Goal: Information Seeking & Learning: Learn about a topic

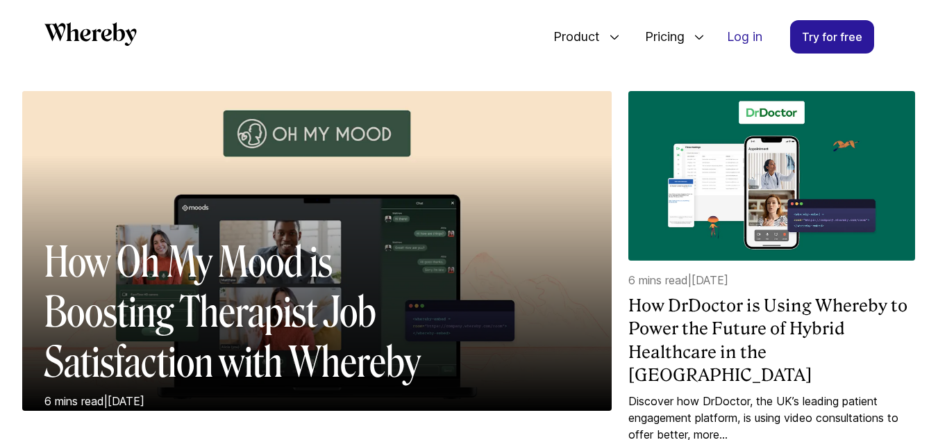
scroll to position [145, 0]
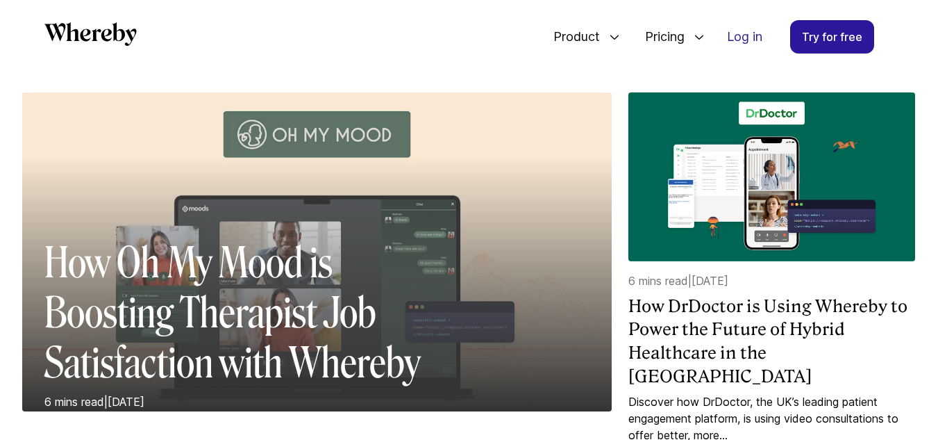
click at [236, 244] on h2 "How Oh My Mood is Boosting Therapist Job Satisfaction with Whereby" at bounding box center [250, 312] width 412 height 150
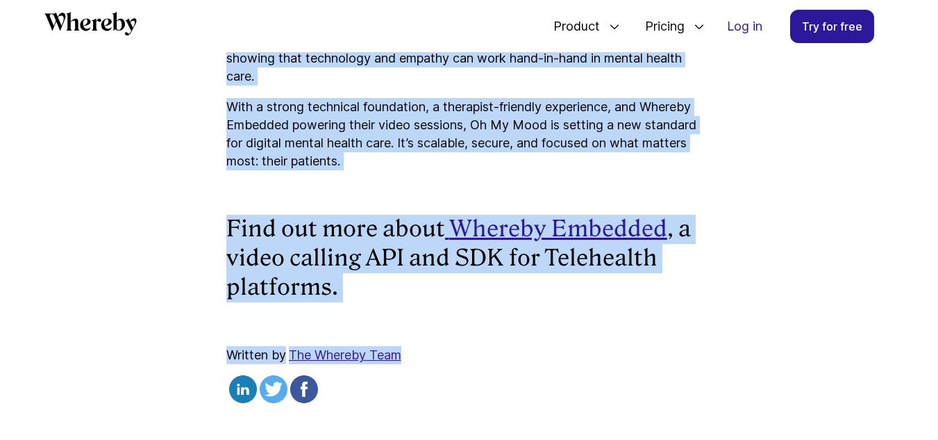
scroll to position [4806, 0]
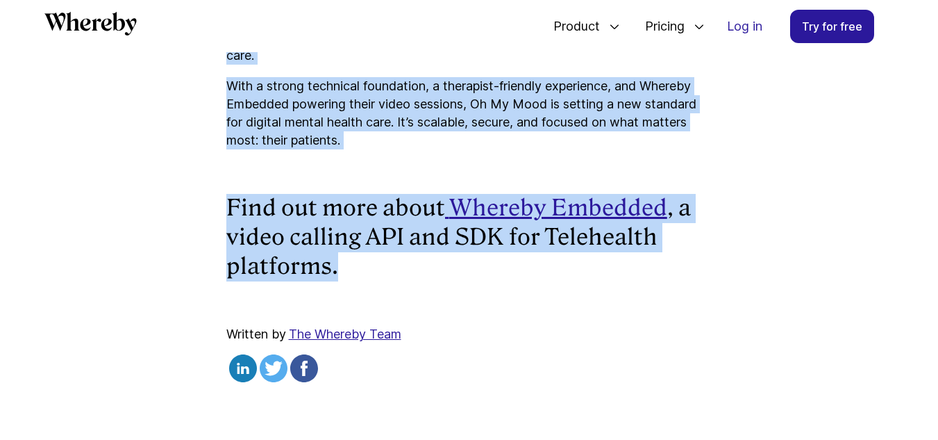
drag, startPoint x: 94, startPoint y: 282, endPoint x: 393, endPoint y: 267, distance: 299.6
copy article "How Oh My Mood is Boosting Therapist Job Satisfaction with Whereby Unpack how u…"
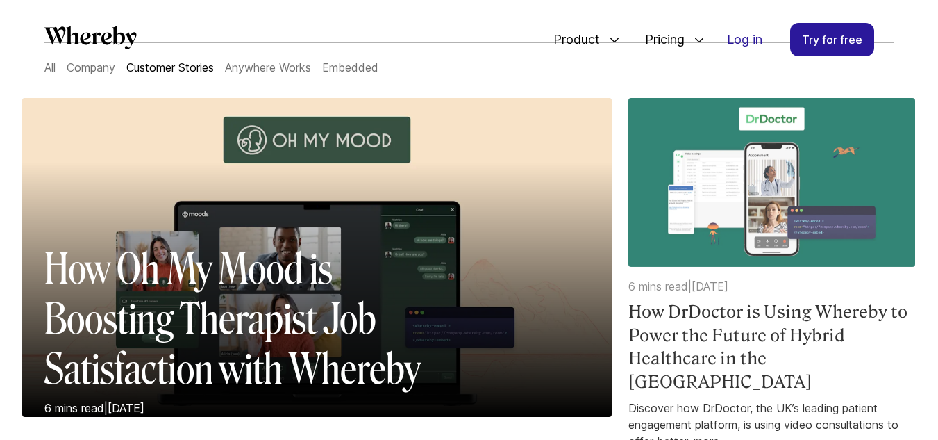
click at [709, 340] on h4 "How DrDoctor is Using Whereby to Power the Future of Hybrid Healthcare in the […" at bounding box center [771, 346] width 287 height 93
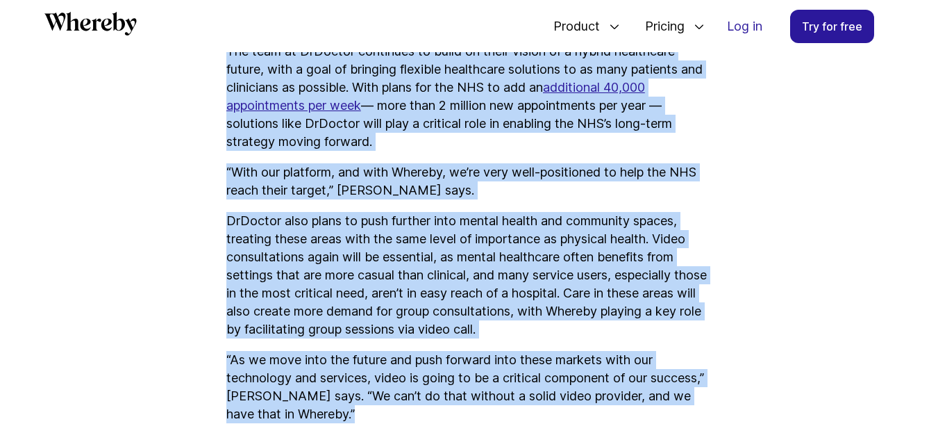
scroll to position [4084, 0]
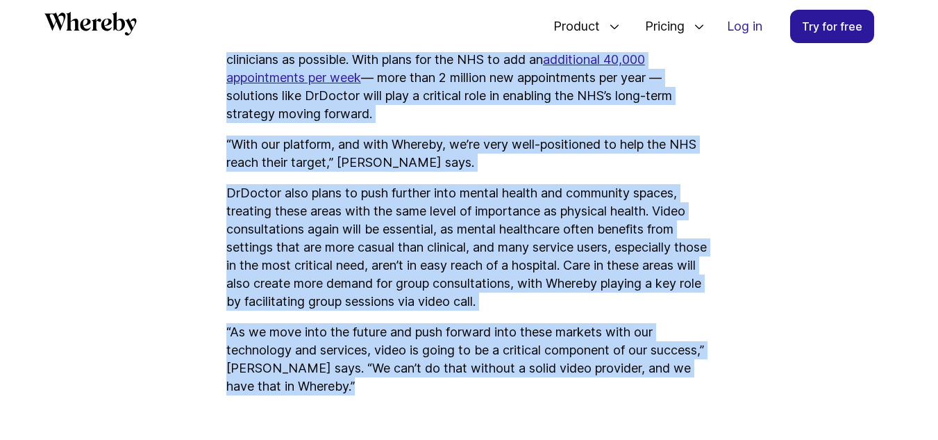
drag, startPoint x: 67, startPoint y: 289, endPoint x: 406, endPoint y: 347, distance: 344.5
copy article "Lor IpSumdol si Ametc Adipisc el Seddo eiu Tempor in Utlabo Etdolorema al eni A…"
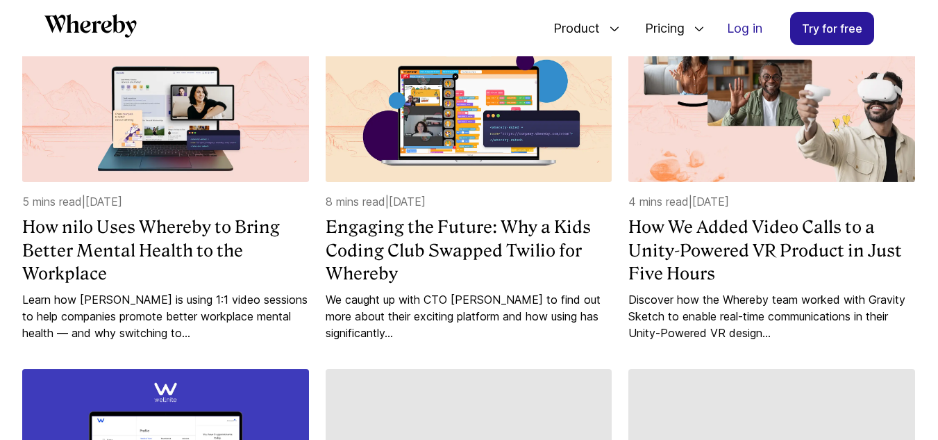
scroll to position [588, 0]
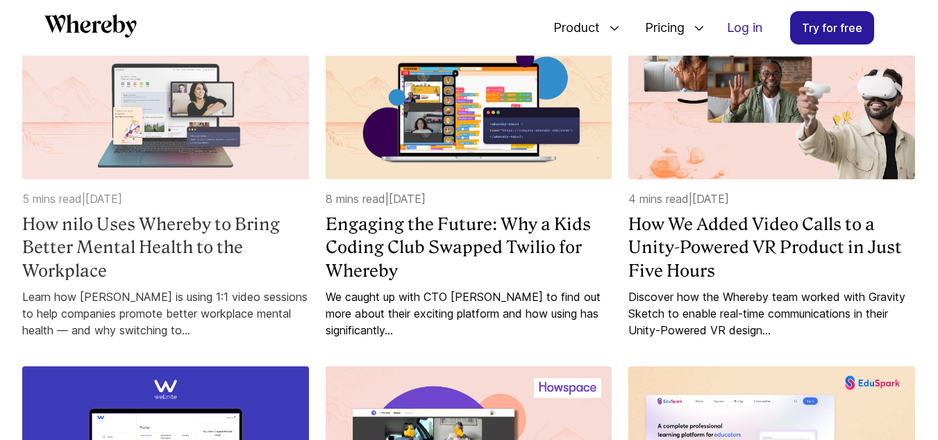
click at [65, 218] on h4 "How nilo Uses Whereby to Bring Better Mental Health to the Workplace" at bounding box center [165, 247] width 287 height 70
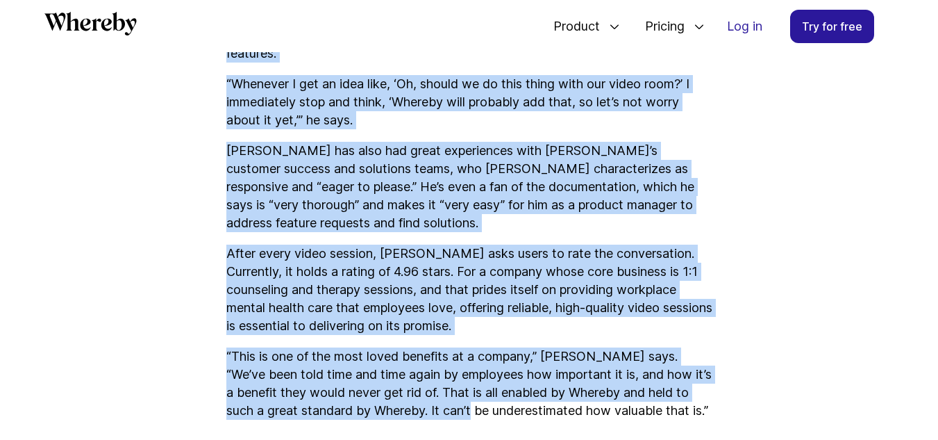
scroll to position [3778, 0]
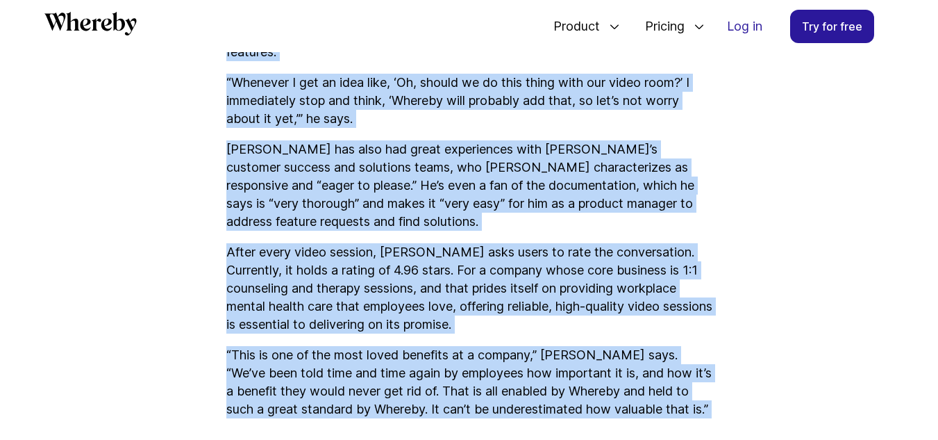
drag, startPoint x: 122, startPoint y: 286, endPoint x: 580, endPoint y: 354, distance: 463.3
copy article "lo ipsu Dolo Sitamet co Adipi Elitse Doeius Tempor in utl Etdolorem Aliqu eni a…"
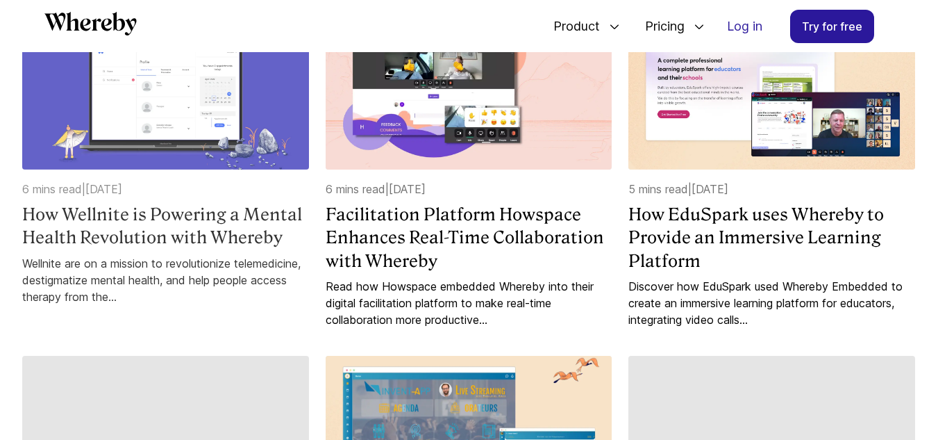
scroll to position [950, 0]
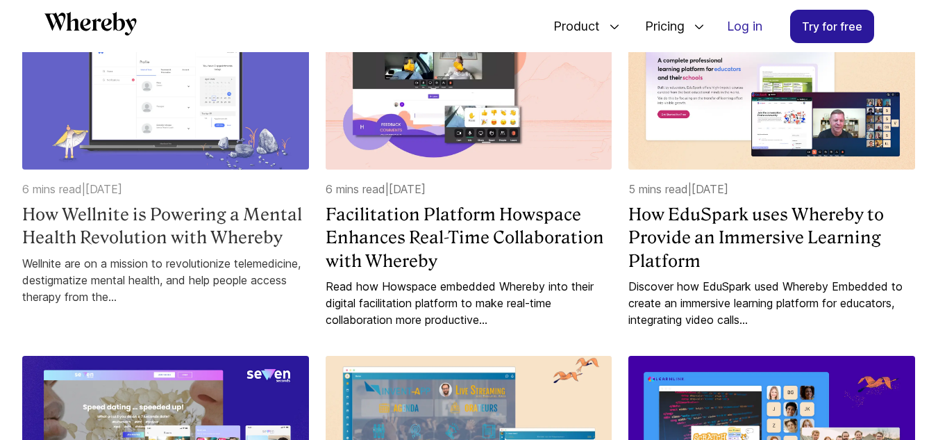
click at [200, 203] on h4 "How Wellnite is Powering a Mental Health Revolution with Whereby" at bounding box center [165, 226] width 287 height 47
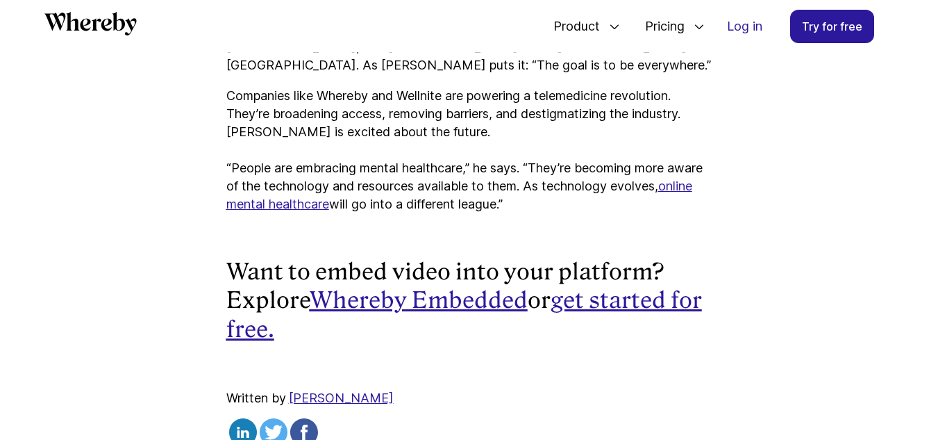
scroll to position [4583, 0]
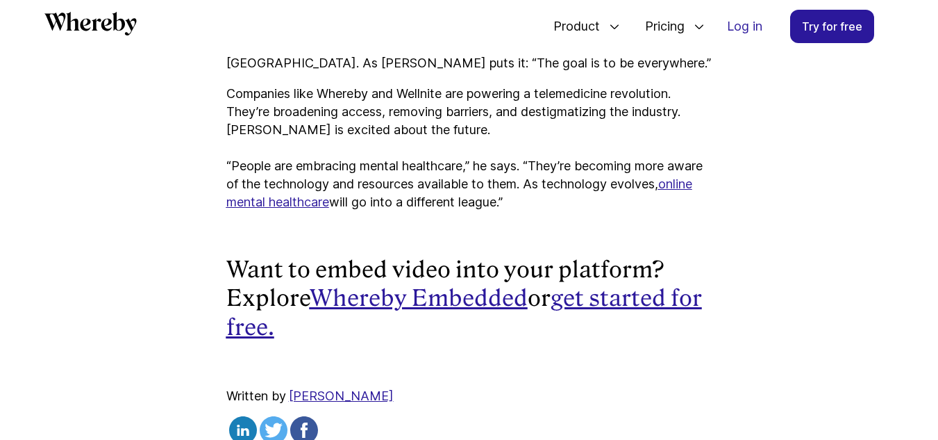
drag, startPoint x: 85, startPoint y: 283, endPoint x: 451, endPoint y: 338, distance: 369.3
copy article "Lor Ipsumdol si Ametcons a Elitse Doeius Temporinci utla Etdolor Magnaali eni a…"
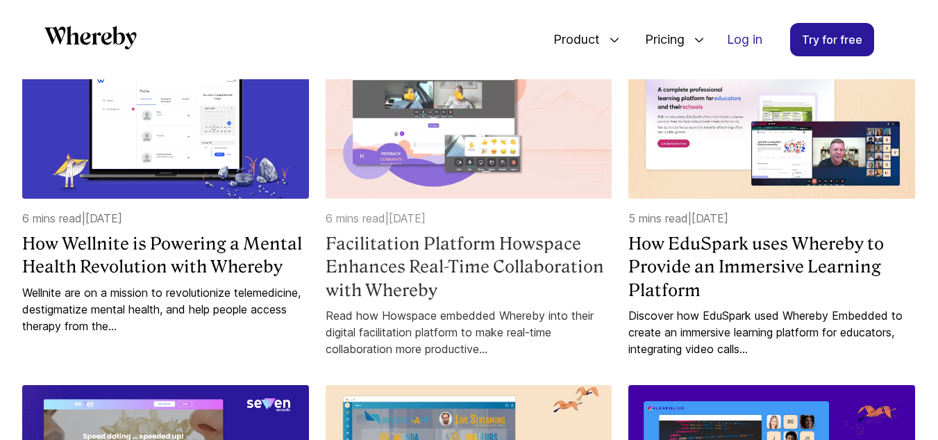
scroll to position [922, 0]
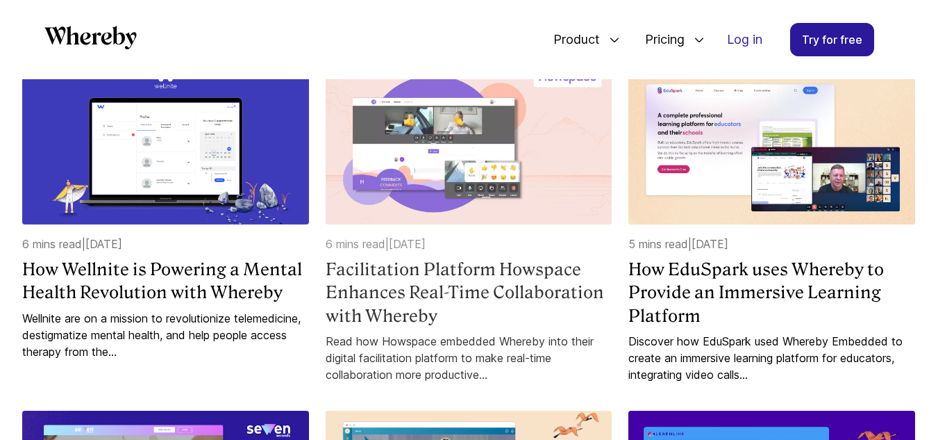
click at [465, 159] on img at bounding box center [469, 140] width 287 height 169
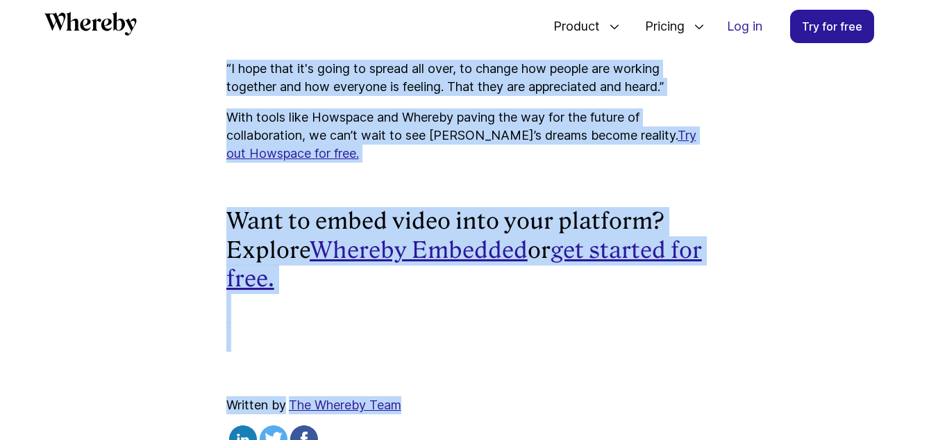
scroll to position [4556, 0]
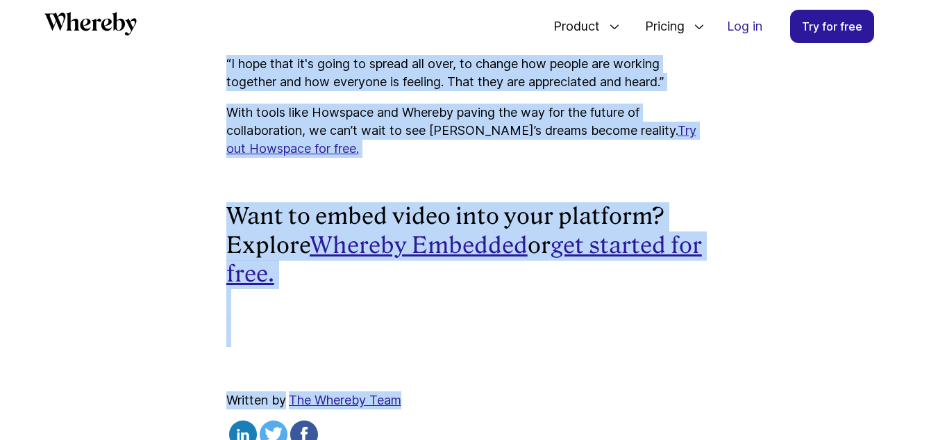
drag, startPoint x: 87, startPoint y: 306, endPoint x: 760, endPoint y: 394, distance: 678.5
copy article "loremipsumd Sitametc Adipisci Elitsedd Eius-Temp Incididuntutl etdo Magnaal Eni…"
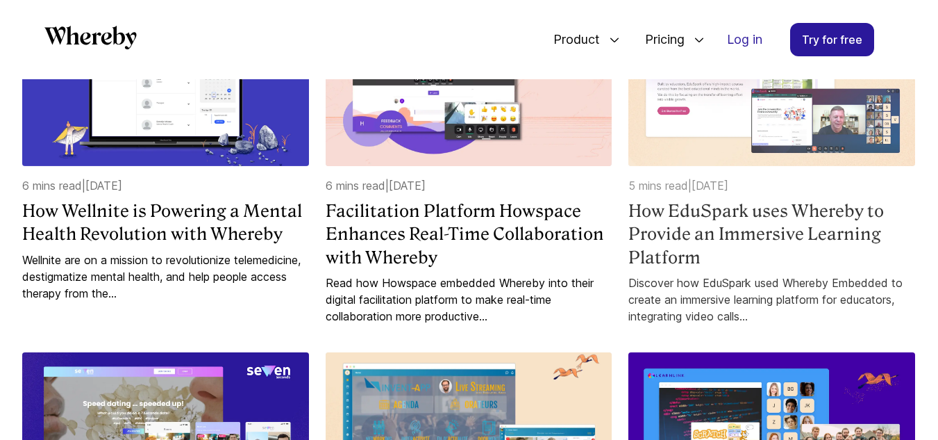
scroll to position [978, 0]
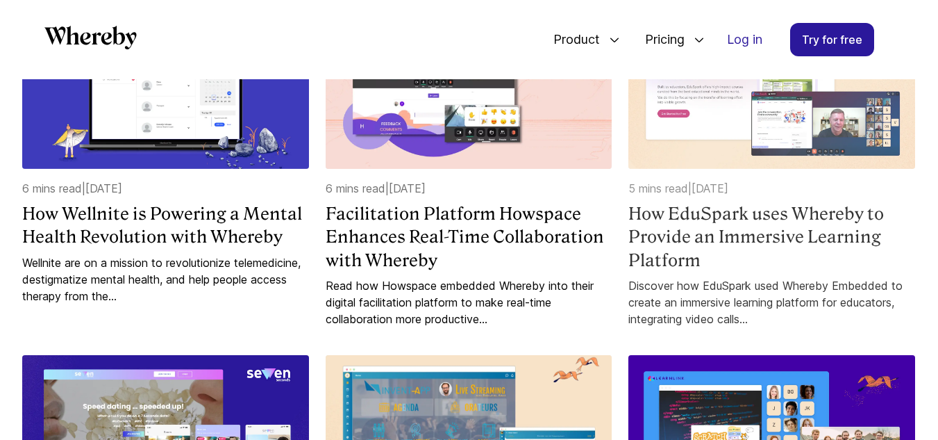
click at [705, 223] on h4 "How EduSpark uses Whereby to Provide an Immersive Learning Platform" at bounding box center [771, 237] width 287 height 70
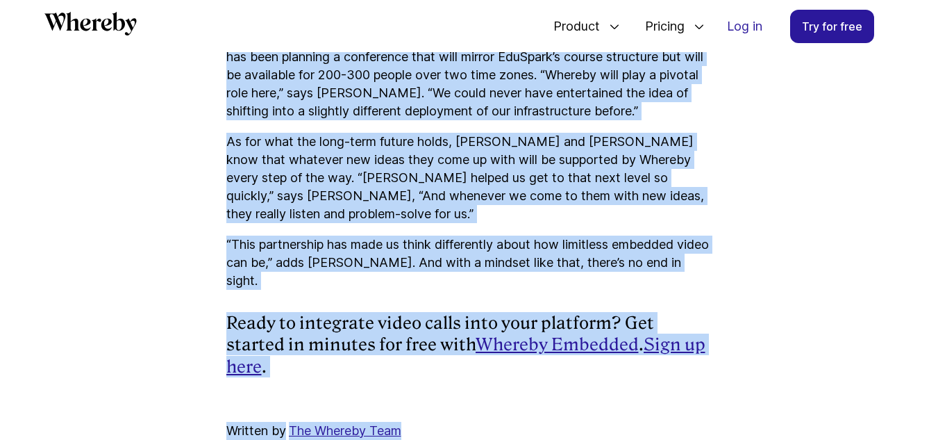
scroll to position [3639, 0]
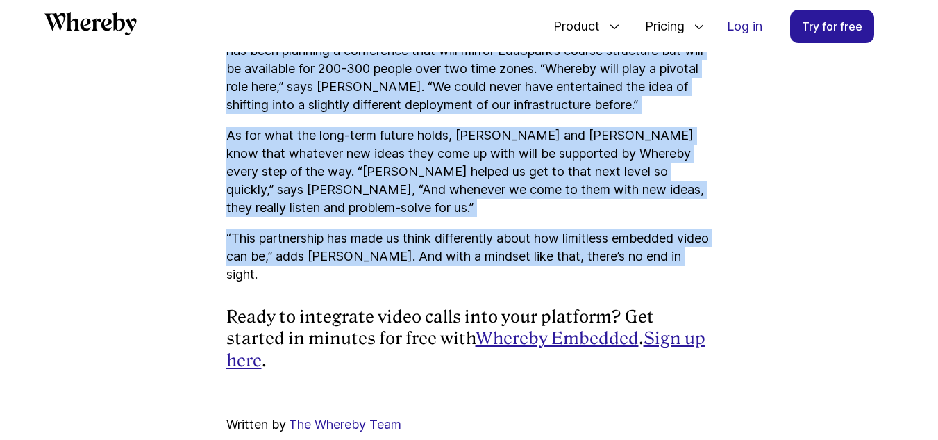
drag, startPoint x: 86, startPoint y: 281, endPoint x: 709, endPoint y: 225, distance: 625.3
copy article "How EduSpark uses Whereby to Provide an Immersive Learning Platform Discover ho…"
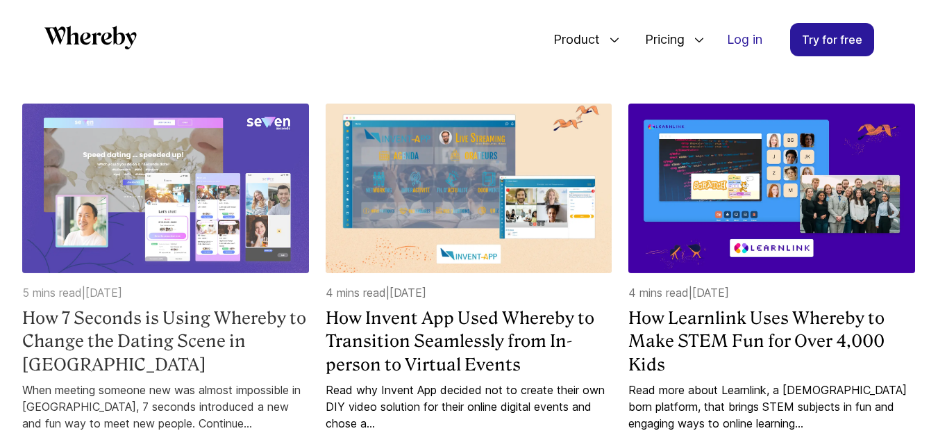
scroll to position [1228, 0]
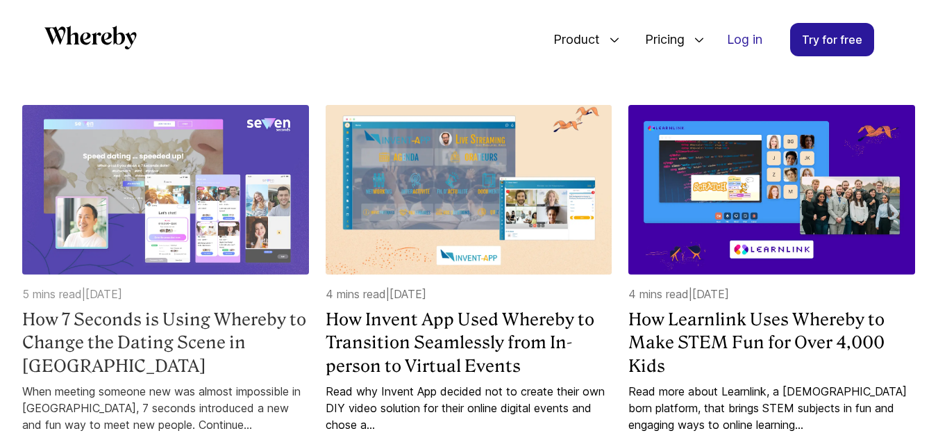
click at [150, 194] on img at bounding box center [165, 189] width 287 height 169
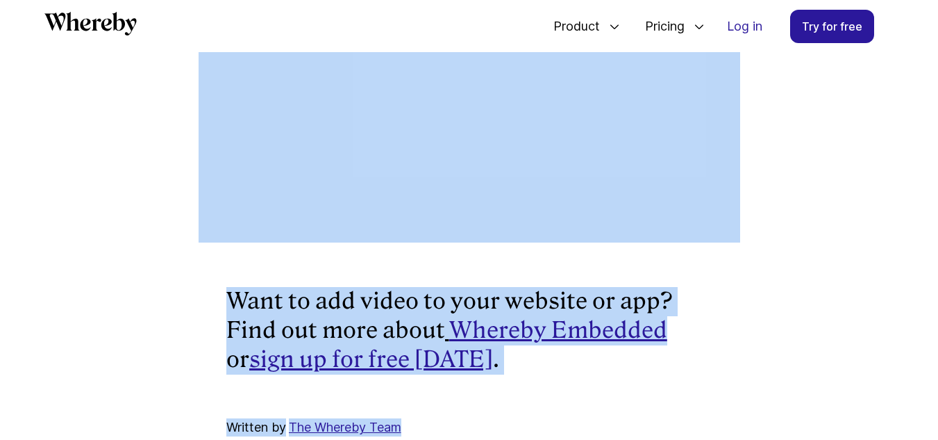
scroll to position [3195, 0]
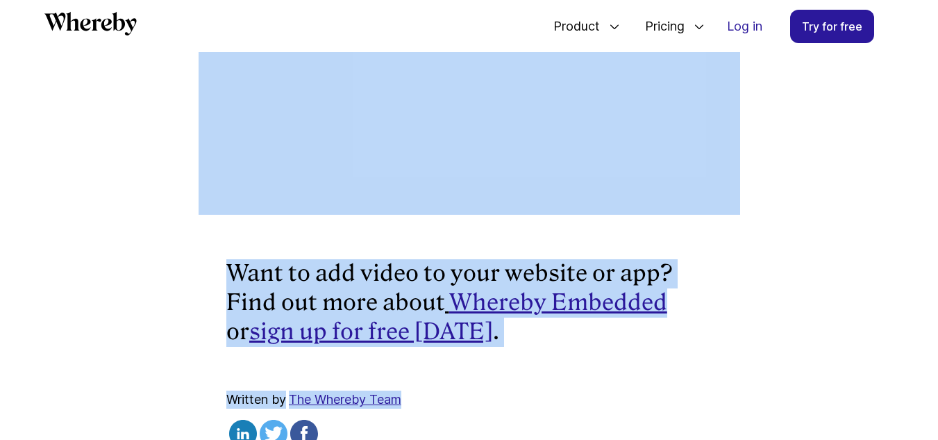
drag, startPoint x: 131, startPoint y: 274, endPoint x: 523, endPoint y: 319, distance: 395.0
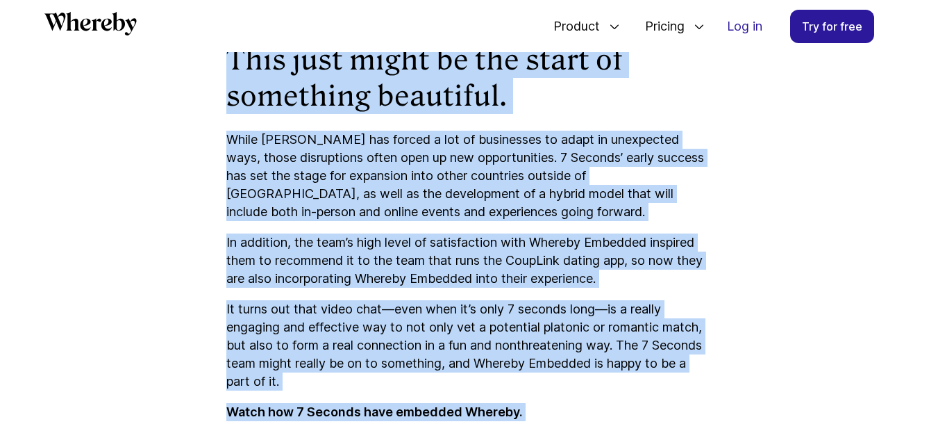
scroll to position [2639, 0]
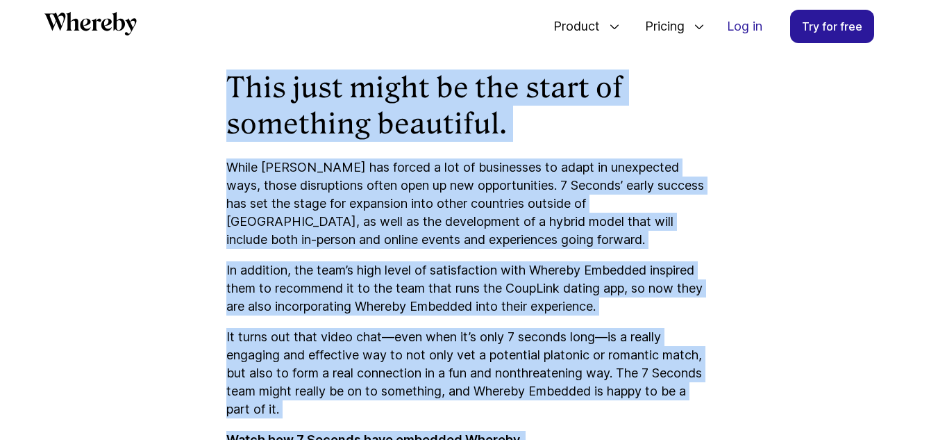
copy article "How 7 Seconds is Using Whereby to Change the Dating Scene in Japan When meeting…"
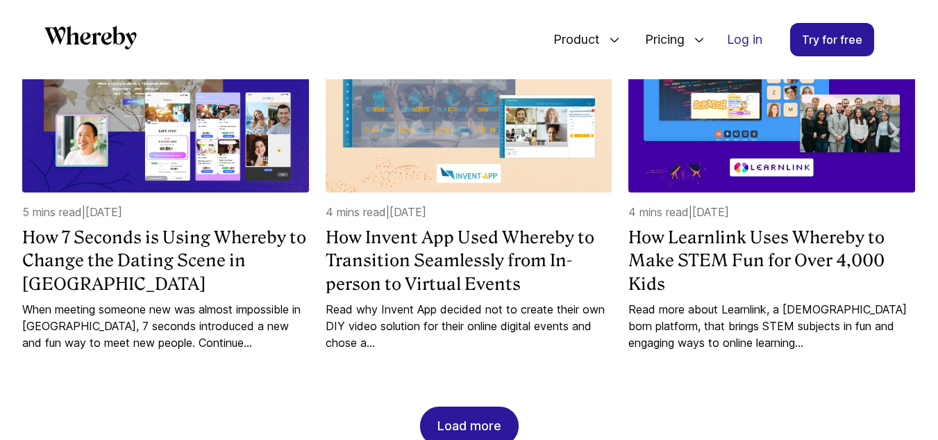
scroll to position [1311, 0]
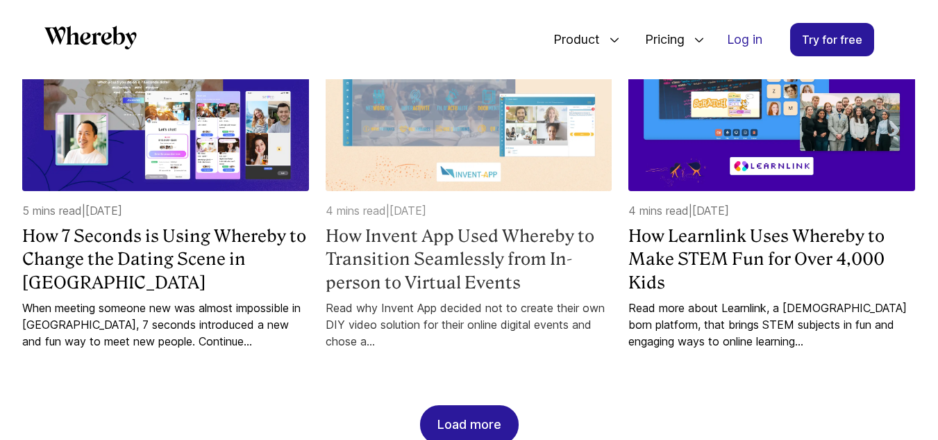
click at [519, 236] on h4 "How Invent App Used Whereby to Transition Seamlessly from In-person to Virtual …" at bounding box center [469, 259] width 287 height 70
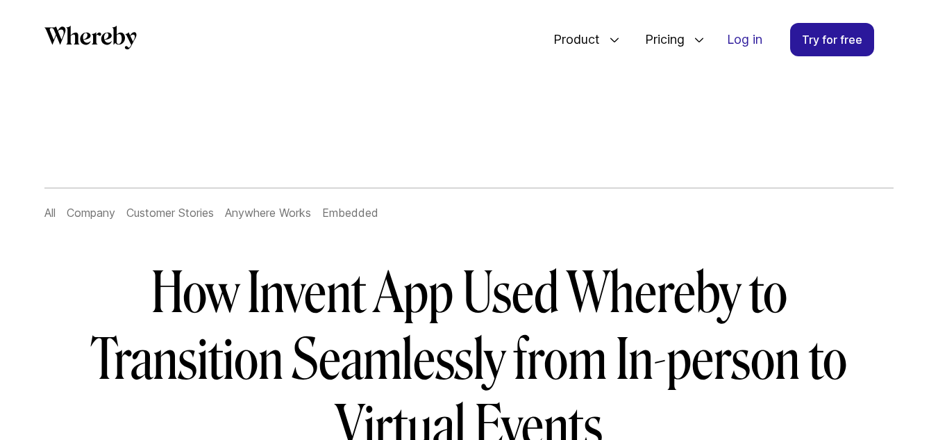
click at [90, 271] on h1 "How Invent App Used Whereby to Transition Seamlessly from In-person to Virtual …" at bounding box center [469, 360] width 800 height 200
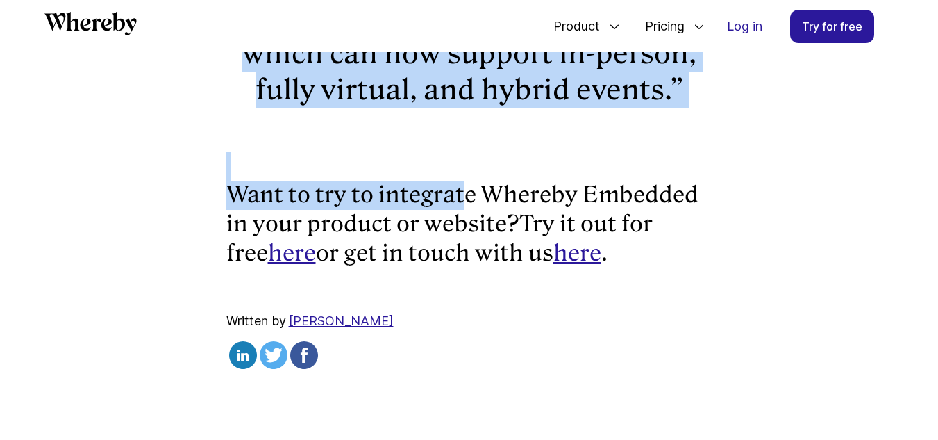
scroll to position [3278, 0]
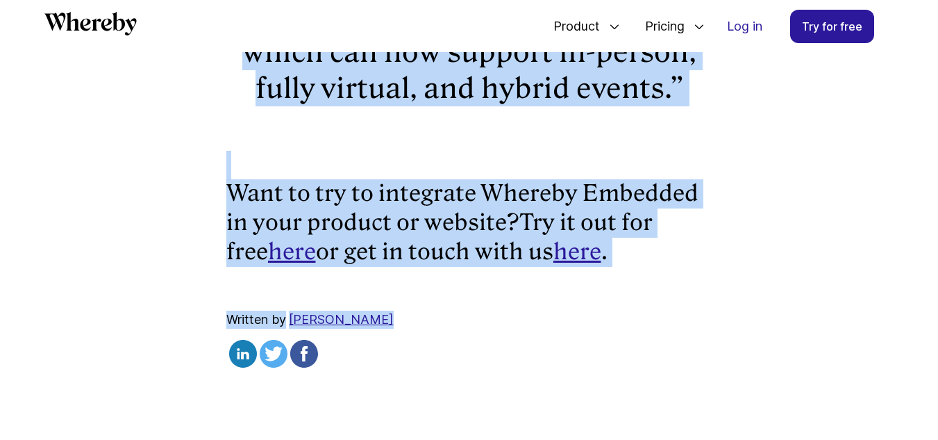
drag, startPoint x: 142, startPoint y: 179, endPoint x: 635, endPoint y: 301, distance: 508.6
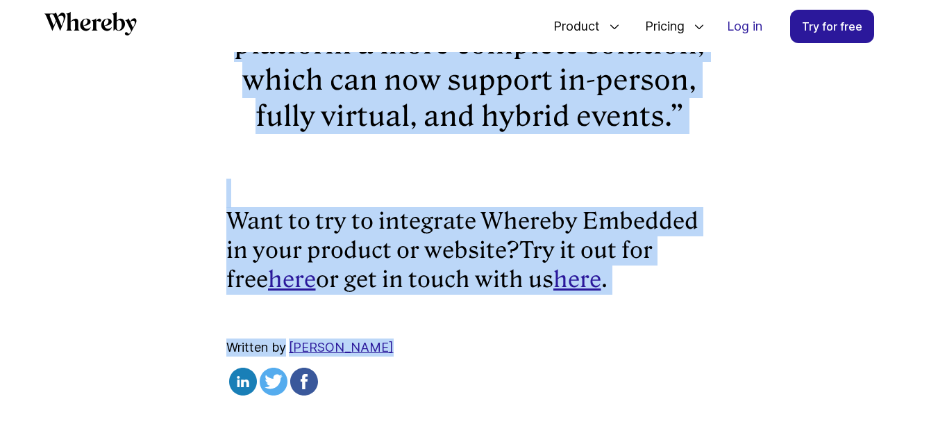
scroll to position [3167, 0]
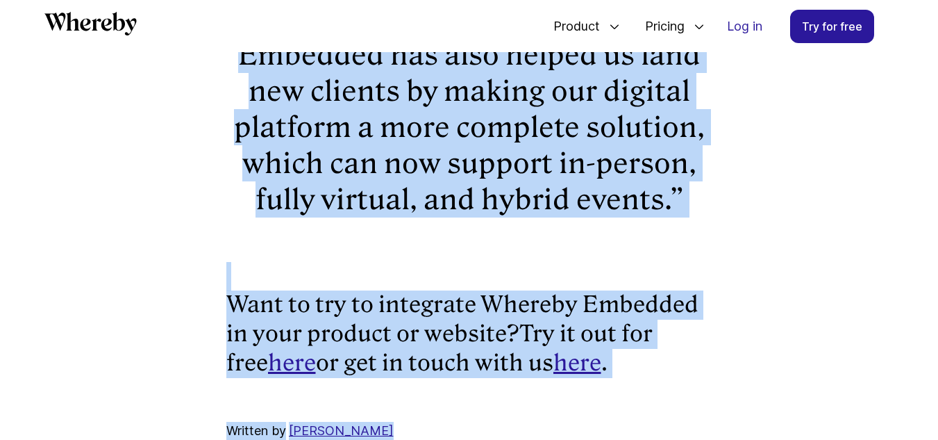
copy article "How Invent App Used Whereby to Transition Seamlessly from In-person to Virtual …"
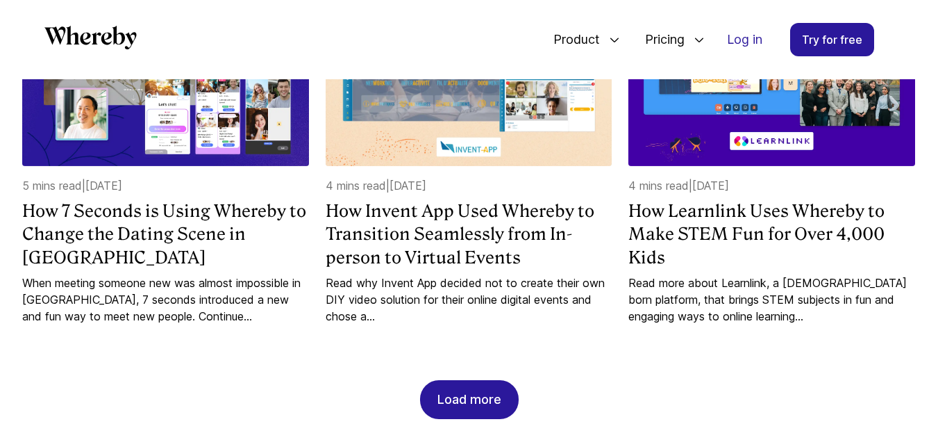
scroll to position [1339, 0]
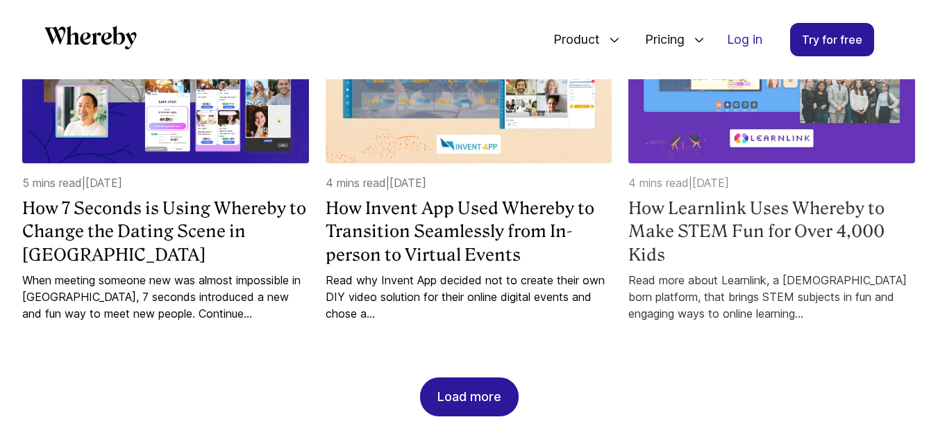
click at [776, 216] on h4 "How Learnlink Uses Whereby to Make STEM Fun for Over 4,000 Kids" at bounding box center [771, 232] width 287 height 70
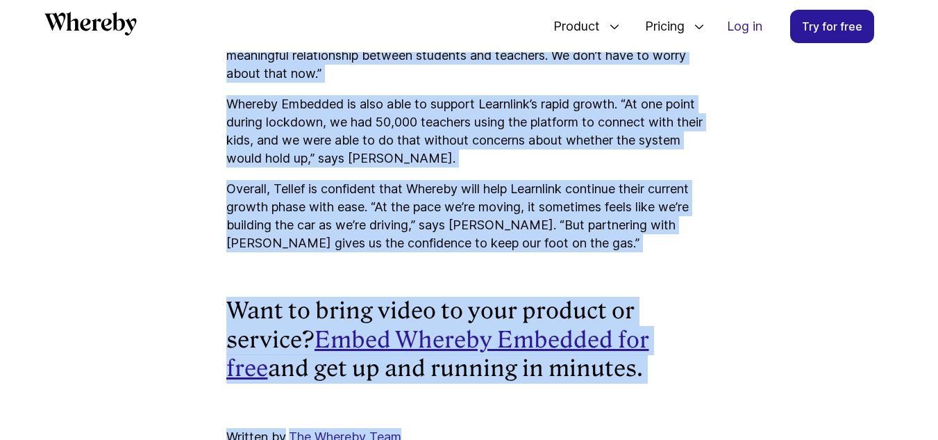
scroll to position [2611, 0]
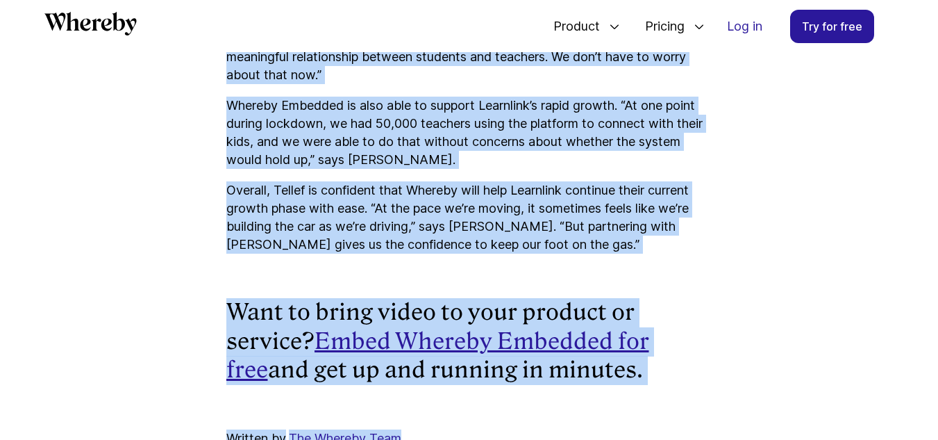
drag, startPoint x: 117, startPoint y: 276, endPoint x: 609, endPoint y: 375, distance: 502.2
copy article "How Learnlink Uses Whereby to Make STEM Fun for Over 4,000 Kids Read more about…"
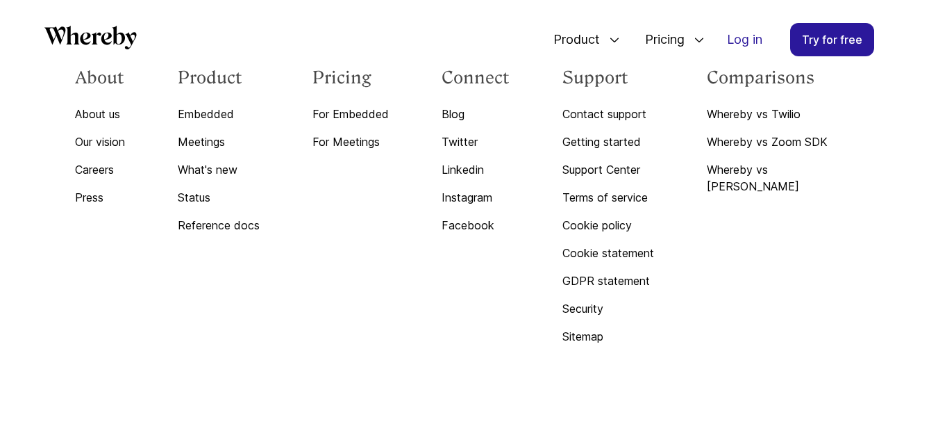
scroll to position [1339, 0]
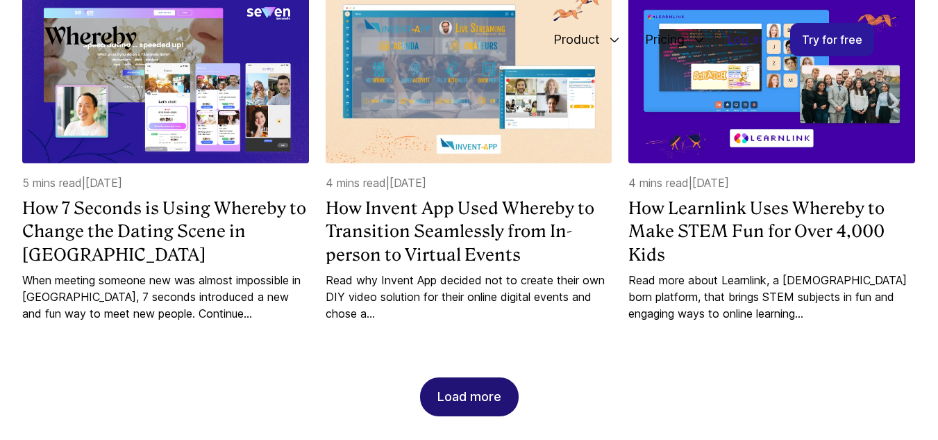
click at [451, 384] on div "Load more" at bounding box center [469, 396] width 64 height 37
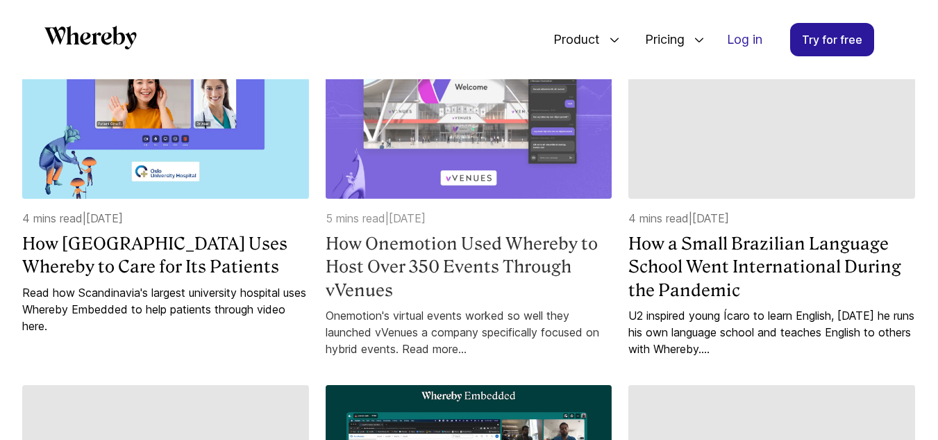
scroll to position [1616, 0]
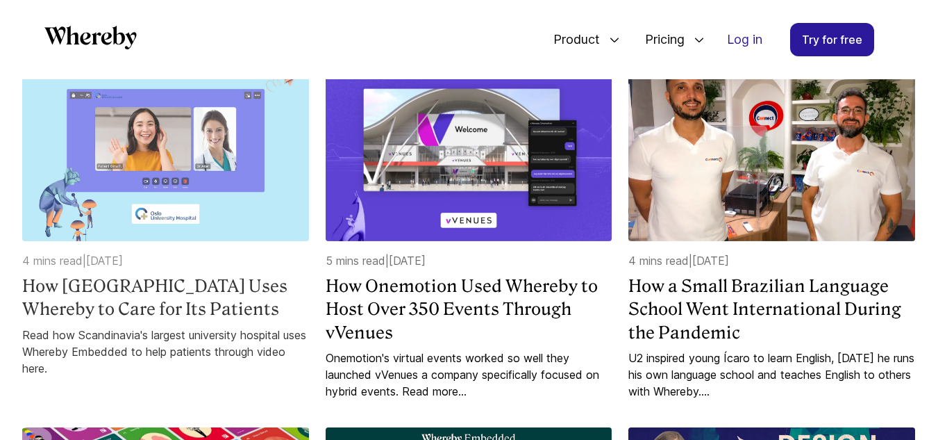
click at [158, 274] on h4 "How [GEOGRAPHIC_DATA] Uses Whereby to Care for Its Patients" at bounding box center [165, 297] width 287 height 47
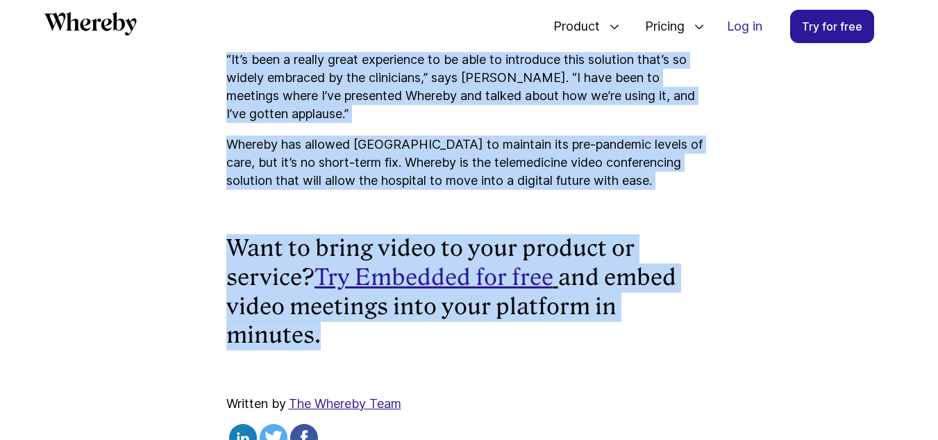
scroll to position [2778, 0]
drag, startPoint x: 143, startPoint y: 276, endPoint x: 572, endPoint y: 317, distance: 431.1
copy article "How Oslo University Hospital Uses Whereby to Care for Its Patients Read how Sca…"
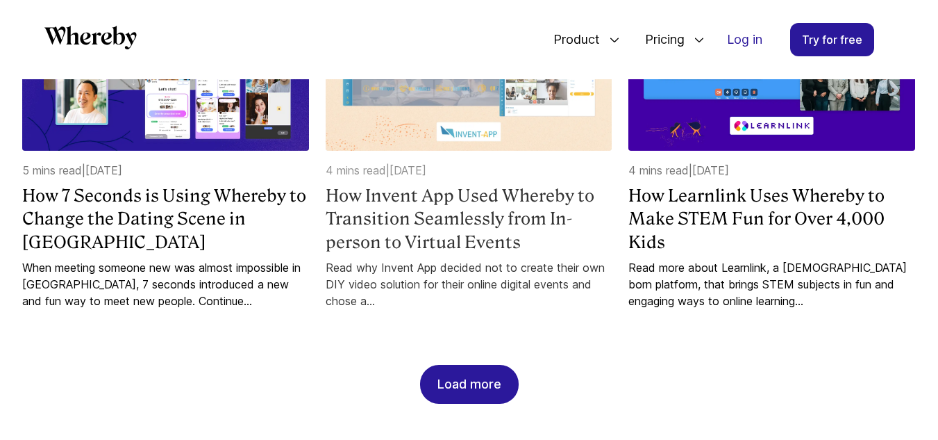
scroll to position [1394, 0]
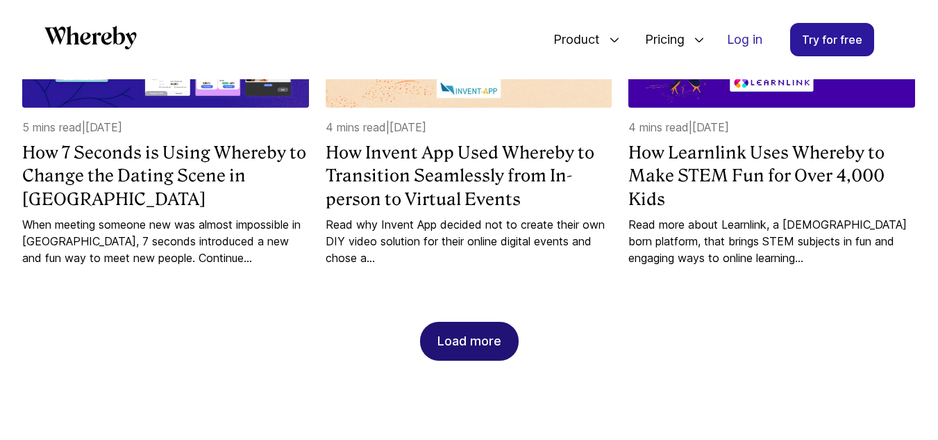
click at [476, 340] on div "Load more" at bounding box center [469, 340] width 64 height 37
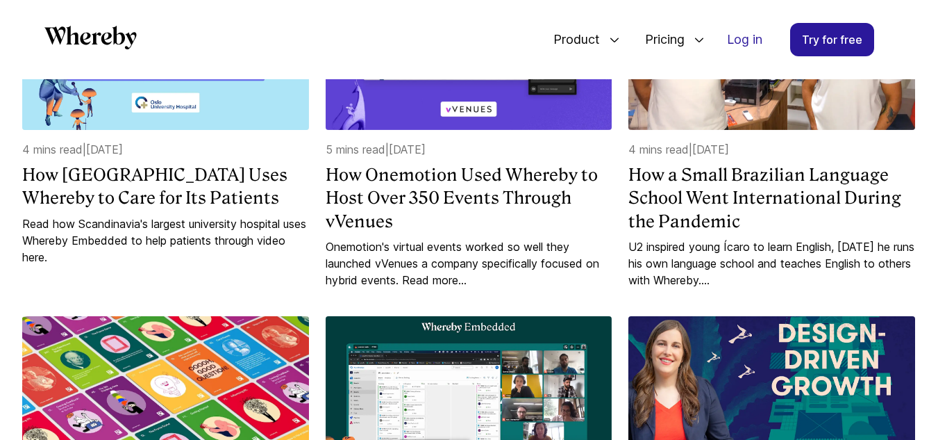
scroll to position [1672, 0]
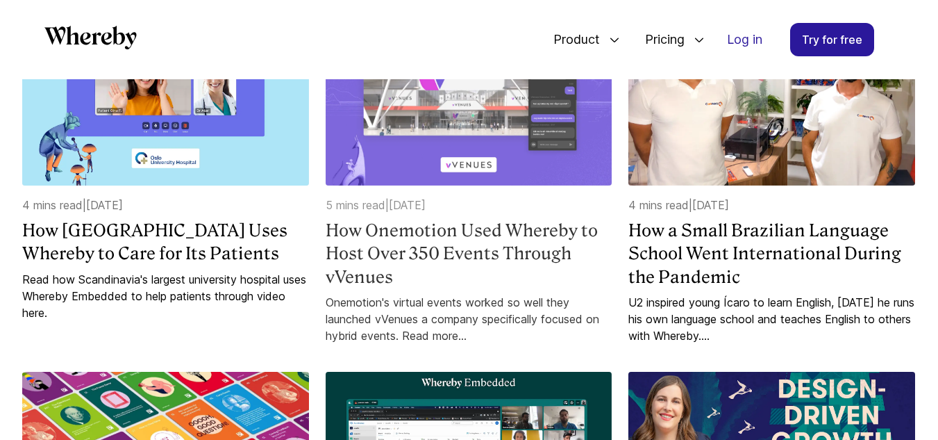
click at [419, 236] on h4 "How Onemotion Used Whereby to Host Over 350 Events Through vVenues" at bounding box center [469, 254] width 287 height 70
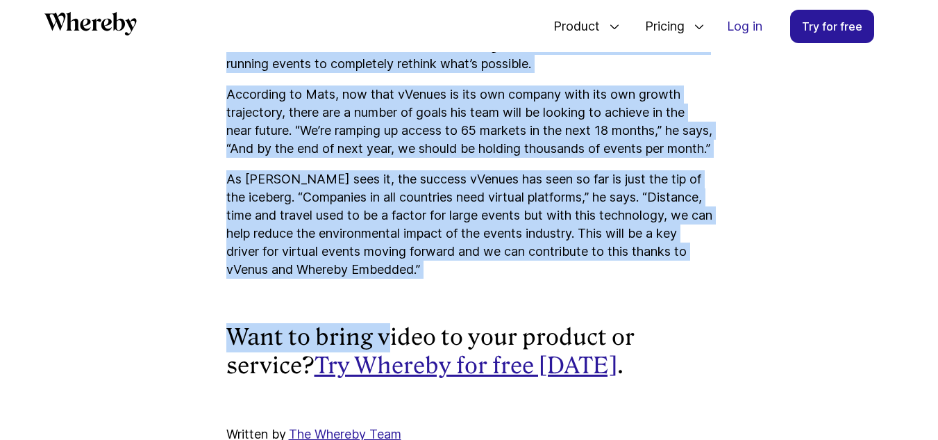
scroll to position [3334, 0]
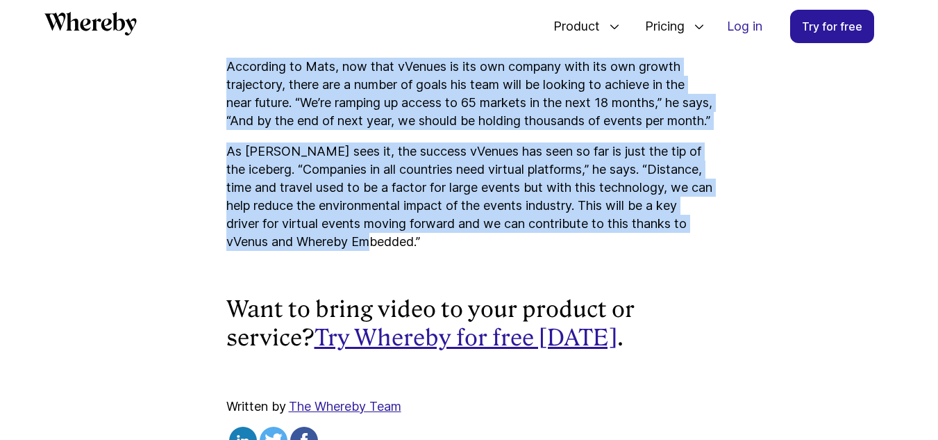
drag, startPoint x: 104, startPoint y: 287, endPoint x: 393, endPoint y: 281, distance: 288.9
copy article "How Onemotion Used Whereby to Host Over 350 Events Through vVenues Onemotion's …"
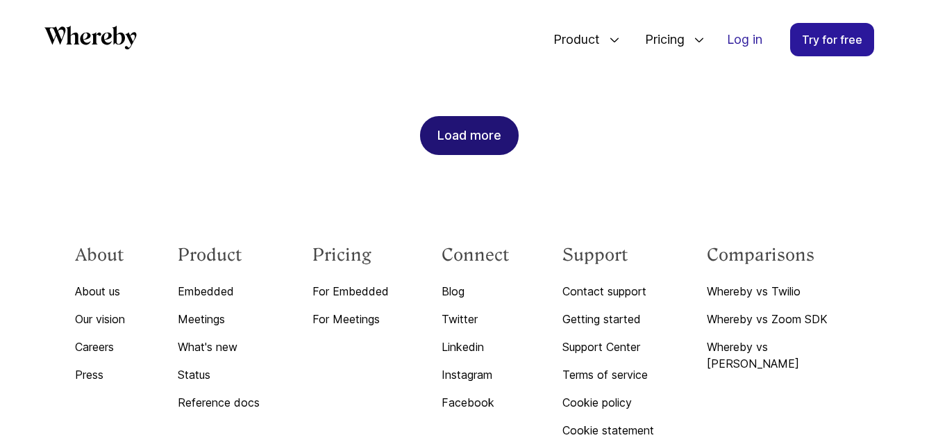
scroll to position [1589, 0]
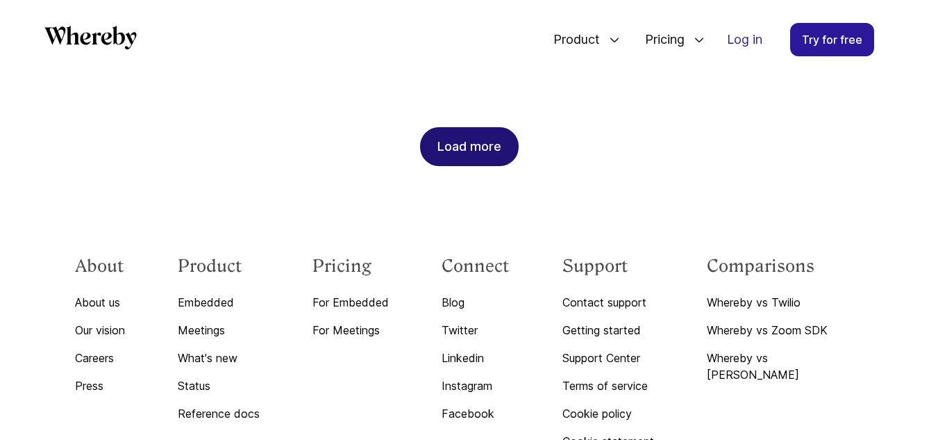
click at [479, 132] on div "Load more" at bounding box center [469, 146] width 64 height 37
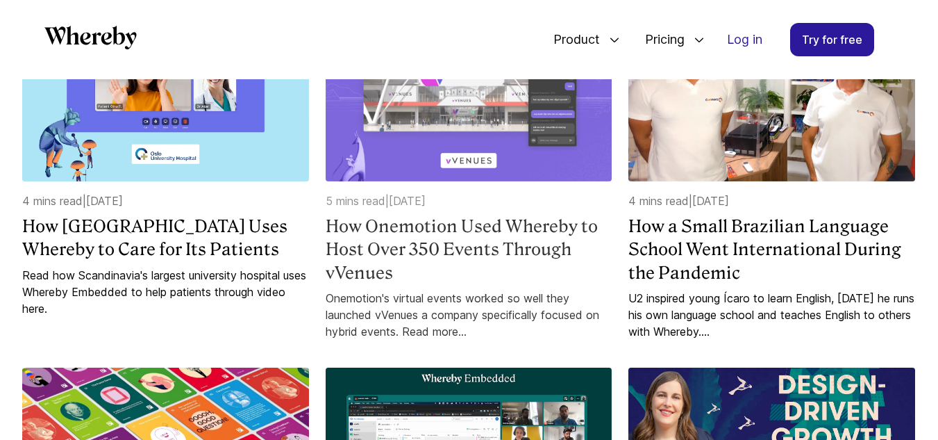
scroll to position [1616, 0]
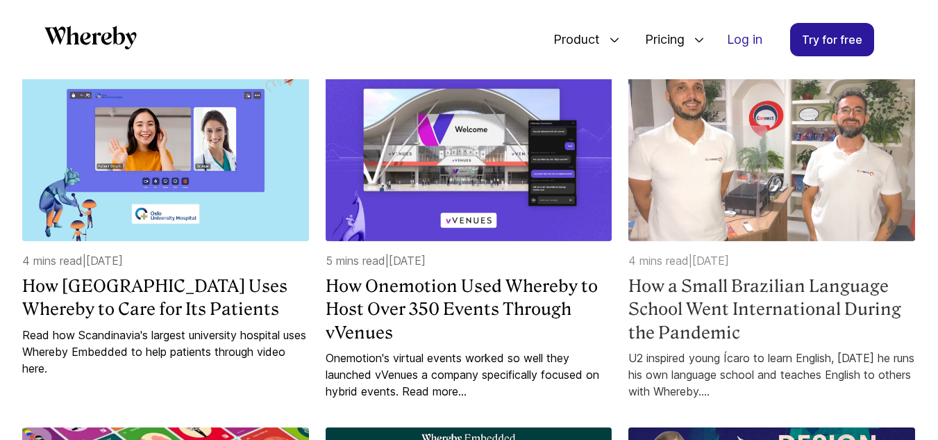
click at [769, 295] on h4 "How a Small Brazilian Language School Went International During the Pandemic" at bounding box center [771, 309] width 287 height 70
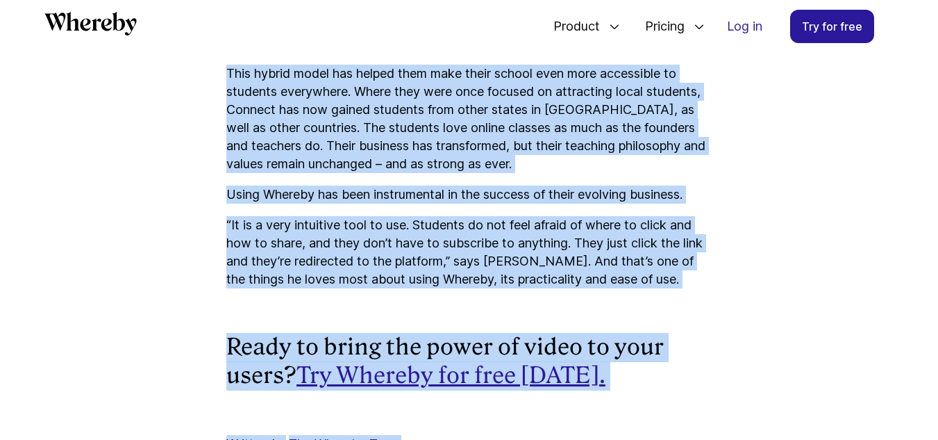
scroll to position [3250, 0]
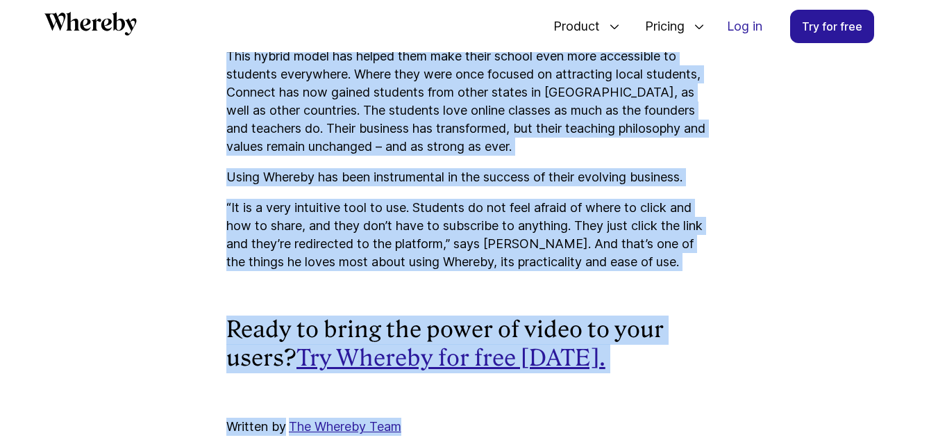
drag, startPoint x: 101, startPoint y: 281, endPoint x: 474, endPoint y: 320, distance: 374.9
copy article "How a Small Brazilian Language School Went International During the Pandemic U2…"
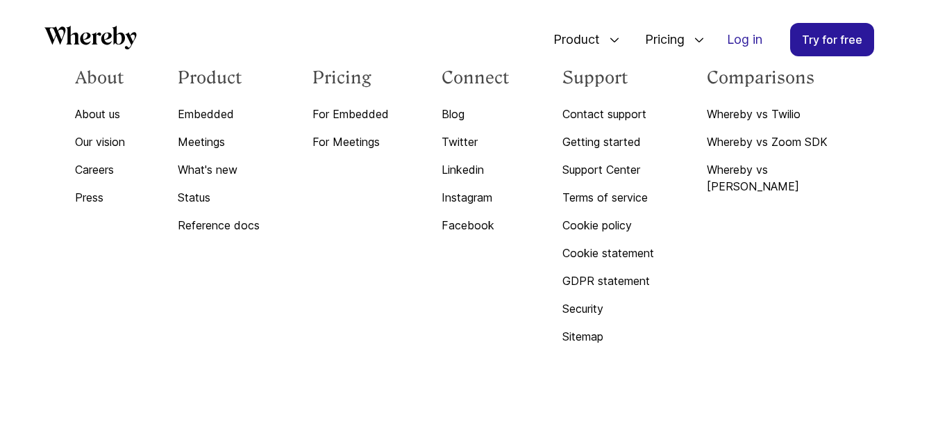
scroll to position [1616, 0]
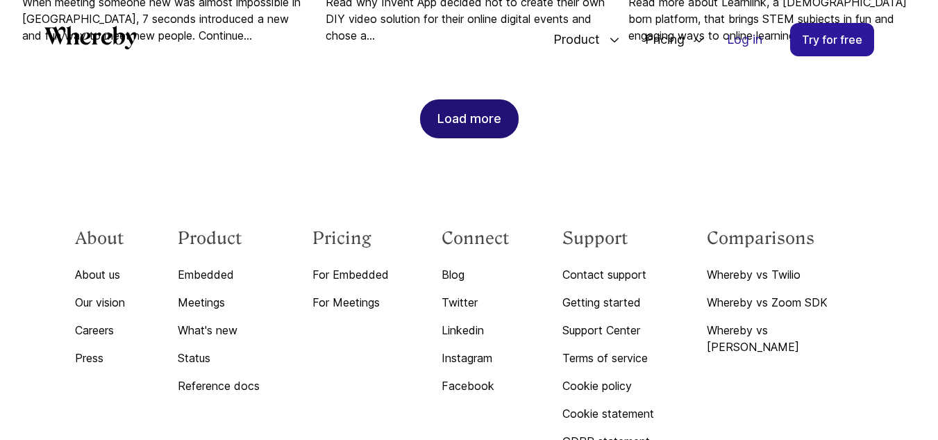
click at [447, 112] on div "Load more" at bounding box center [469, 118] width 64 height 37
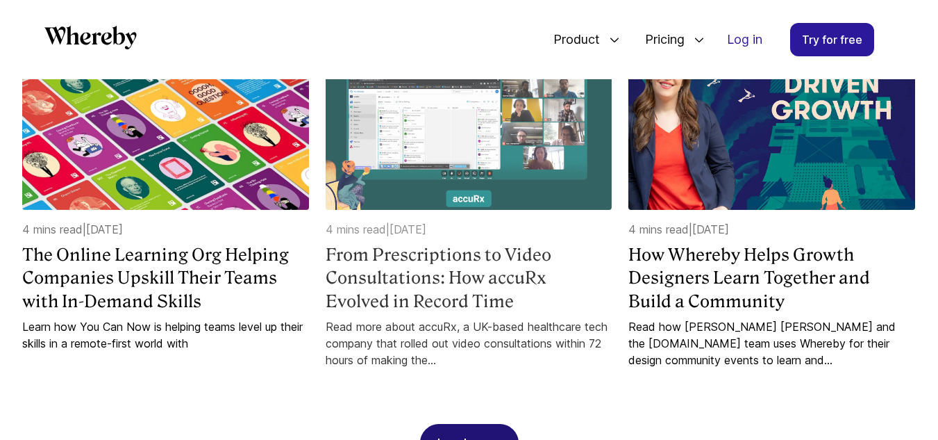
scroll to position [2005, 0]
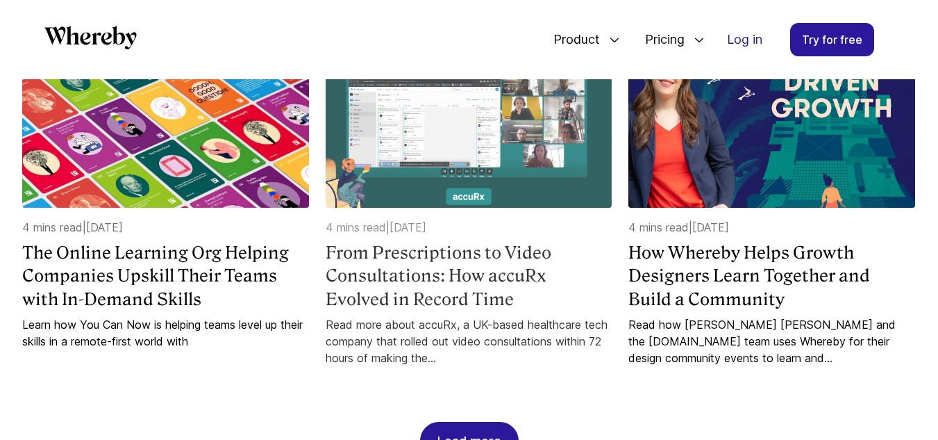
click at [393, 278] on h4 "From Prescriptions to Video Consultations: How accuRx Evolved in Record Time" at bounding box center [469, 276] width 287 height 70
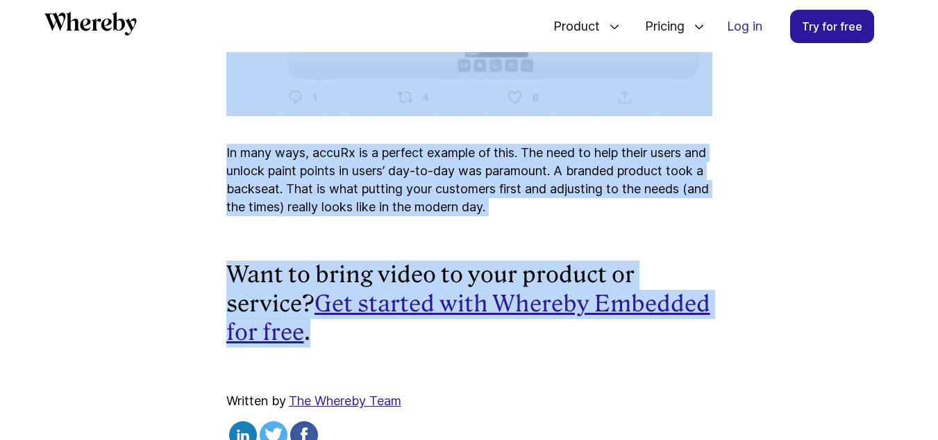
scroll to position [3334, 0]
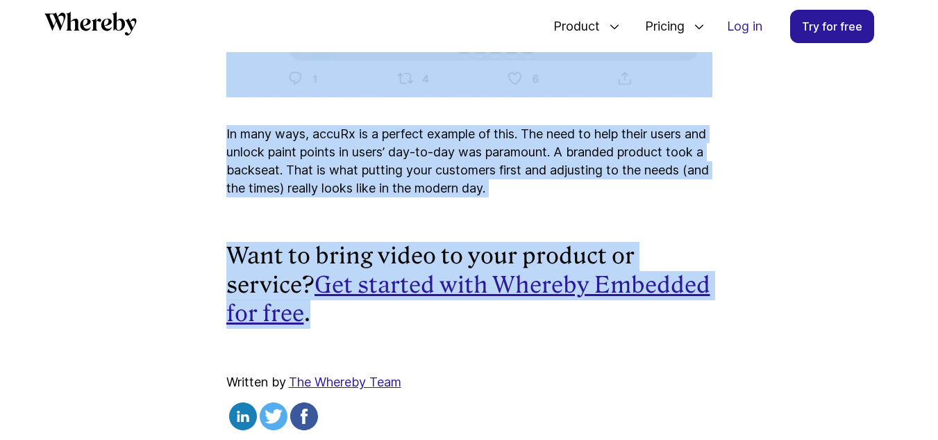
drag, startPoint x: 201, startPoint y: 296, endPoint x: 442, endPoint y: 308, distance: 241.2
copy article "From Prescriptions to Video Consultations: How accuRx Evolved in Record Time Re…"
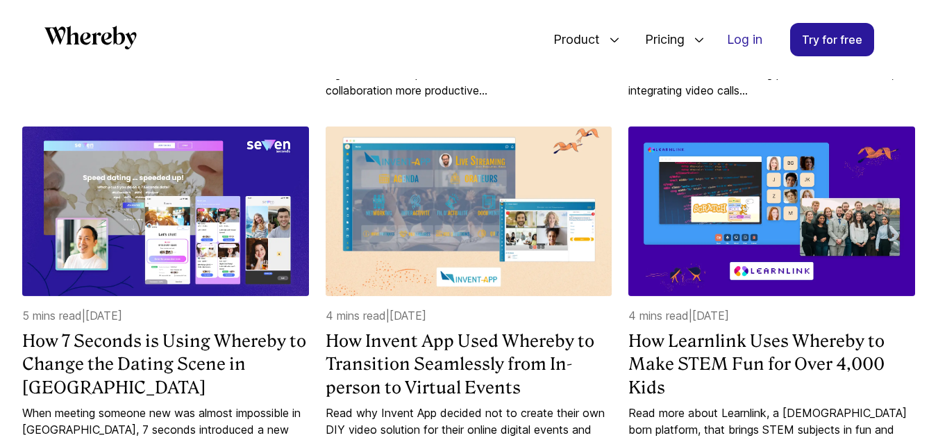
scroll to position [1264, 0]
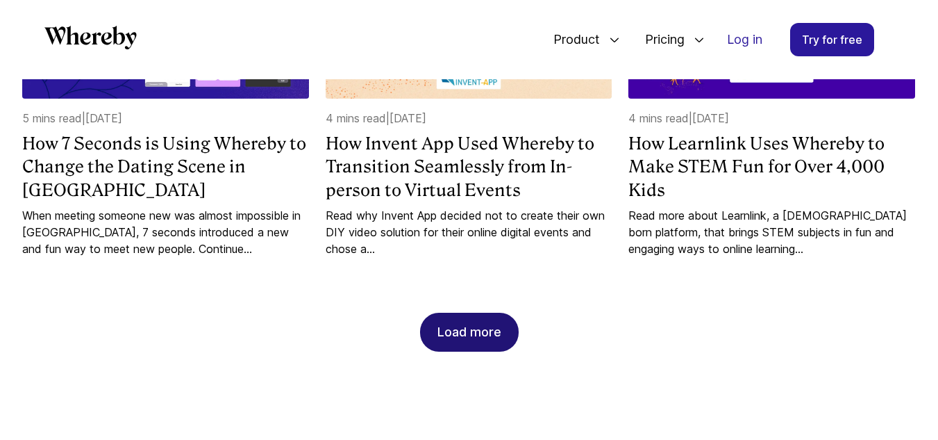
click at [486, 324] on div "Load more" at bounding box center [469, 331] width 64 height 37
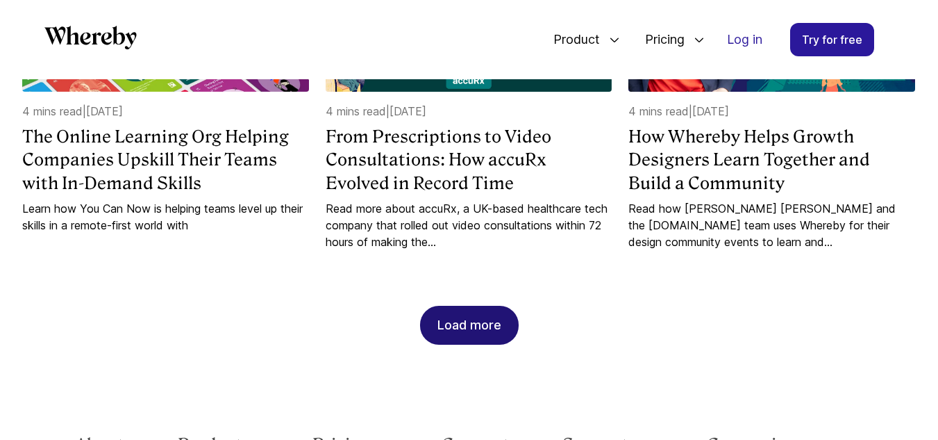
scroll to position [2153, 0]
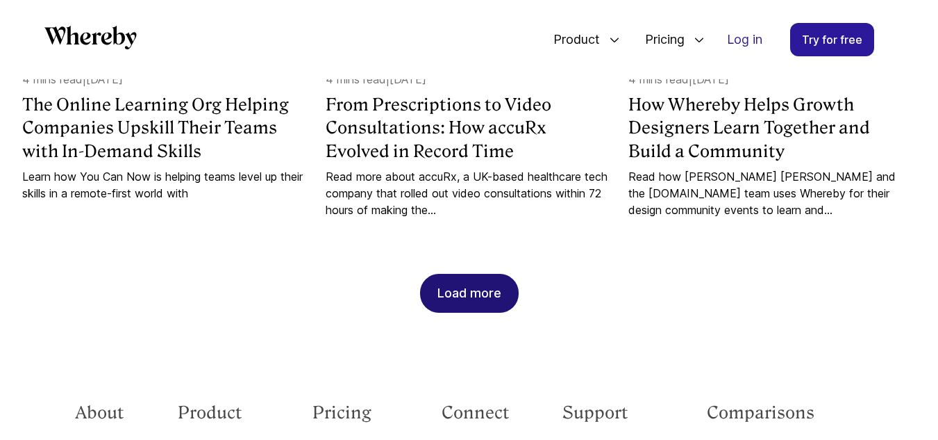
click at [460, 279] on div "Load more" at bounding box center [469, 292] width 64 height 37
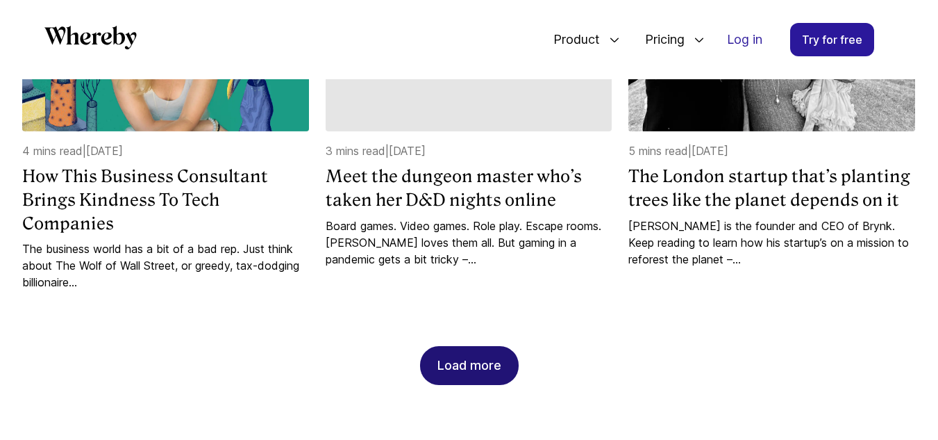
scroll to position [2820, 0]
